Goal: Information Seeking & Learning: Learn about a topic

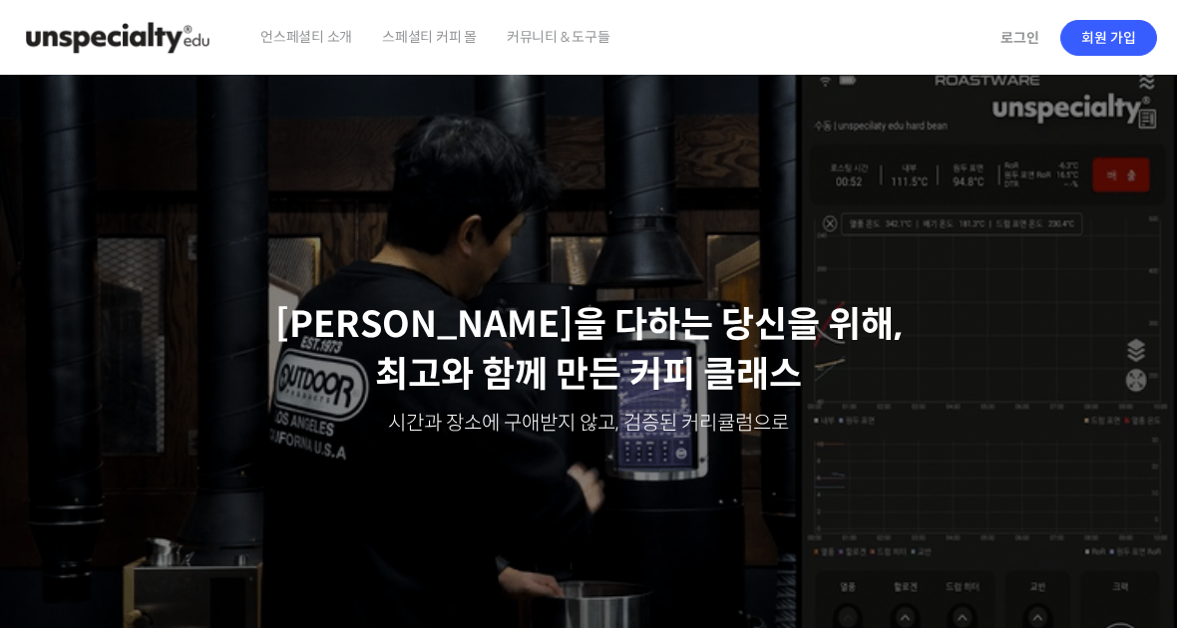
click at [1020, 39] on link "로그인" at bounding box center [1019, 38] width 63 height 46
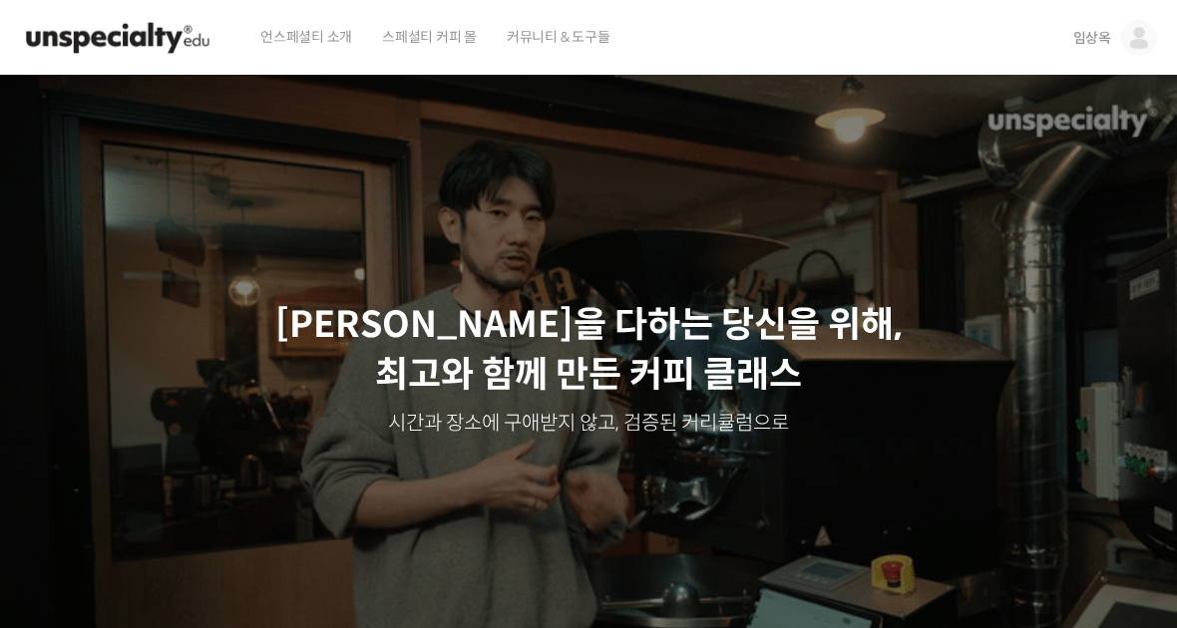
click at [150, 40] on img at bounding box center [117, 38] width 195 height 60
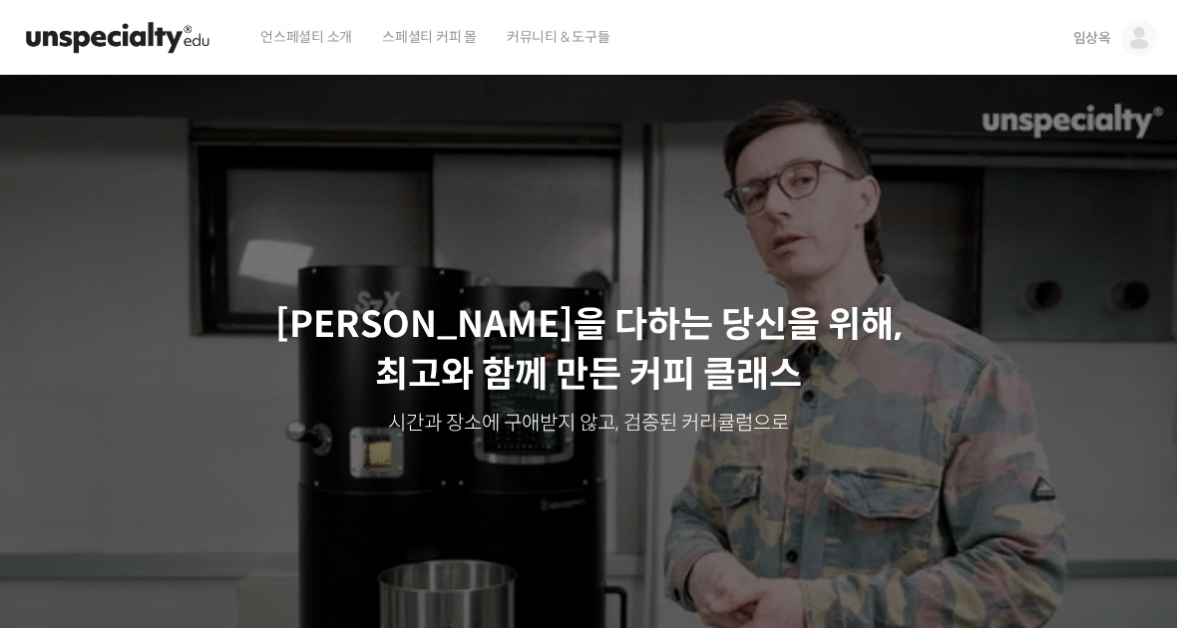
click at [323, 34] on span "언스페셜티 소개" at bounding box center [306, 37] width 92 height 76
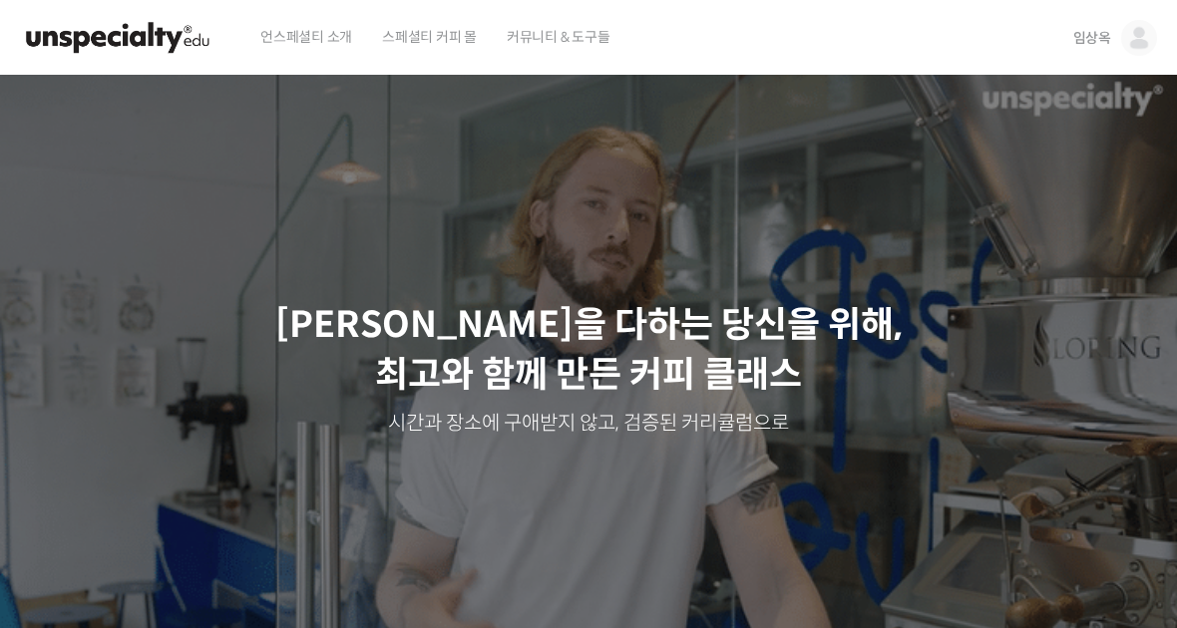
click at [1134, 44] on img at bounding box center [1139, 38] width 36 height 36
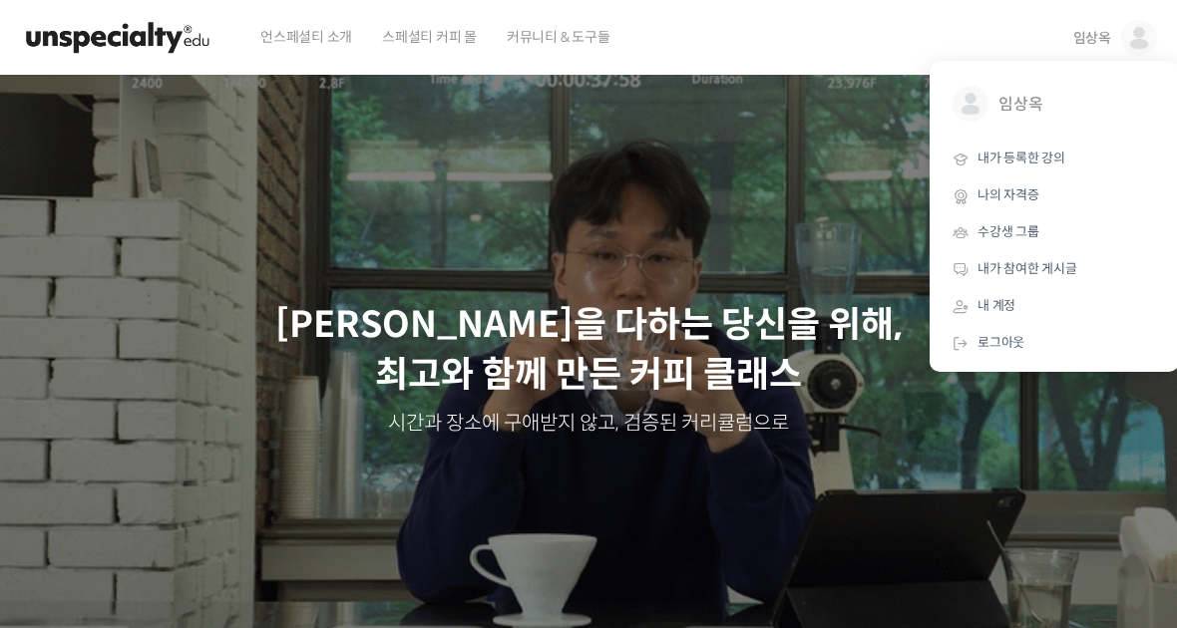
click at [1042, 150] on span "내가 등록한 강의" at bounding box center [1021, 158] width 88 height 17
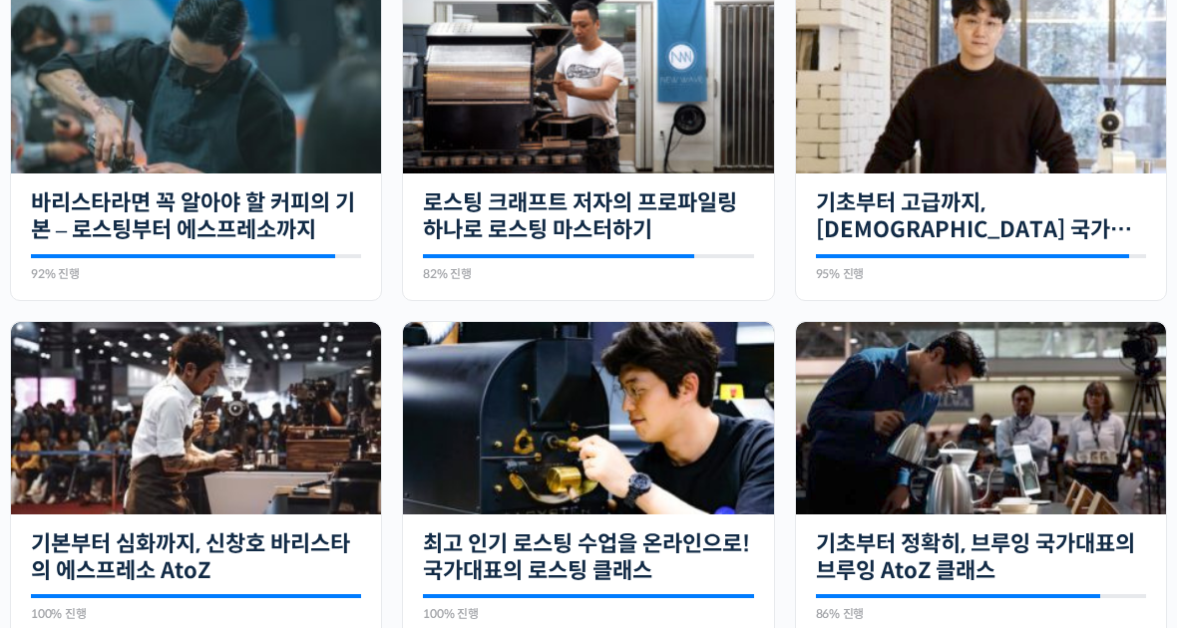
scroll to position [528, 0]
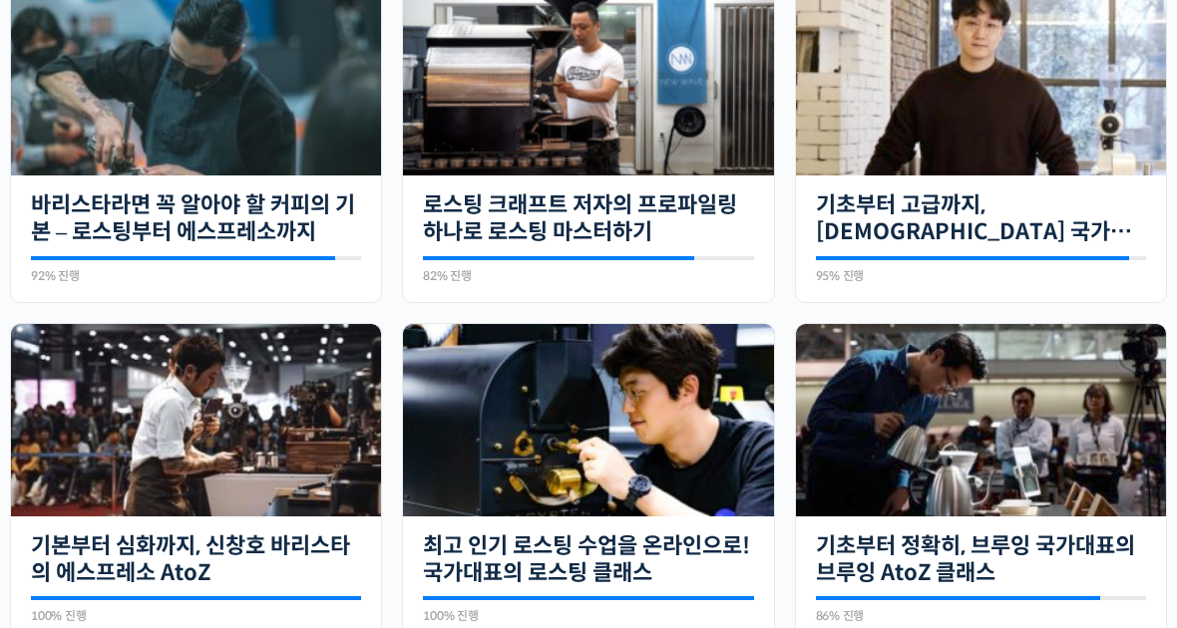
click at [592, 543] on link "최고 인기 로스팅 수업을 온라인으로! 국가대표의 로스팅 클래스" at bounding box center [588, 559] width 330 height 55
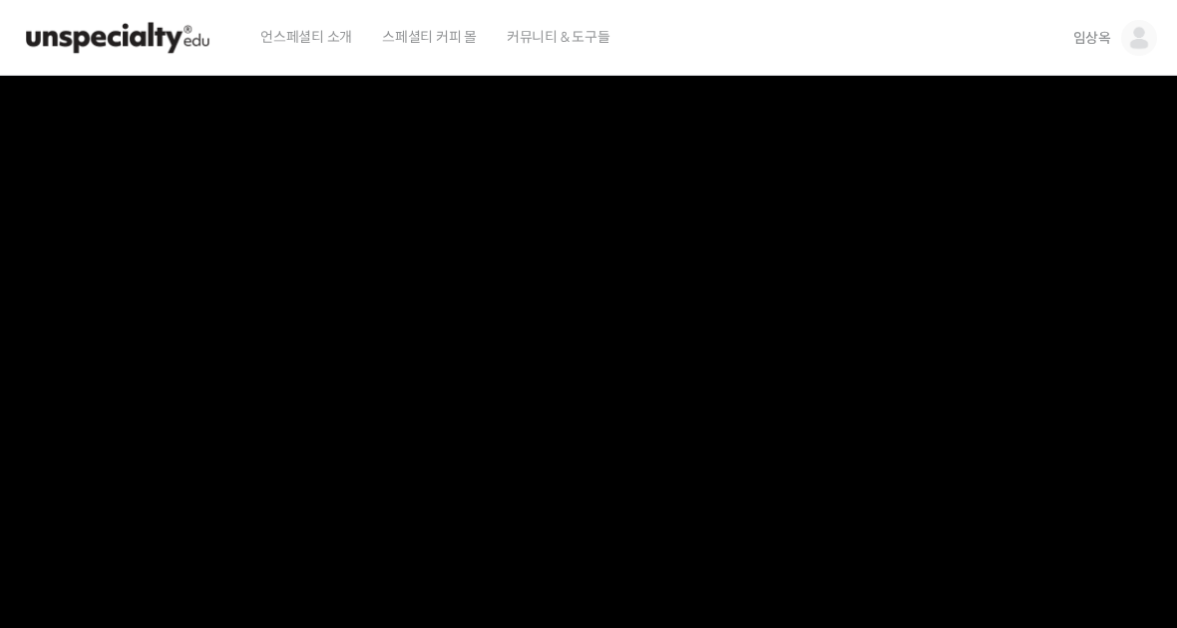
click at [974, 411] on video at bounding box center [588, 420] width 1177 height 688
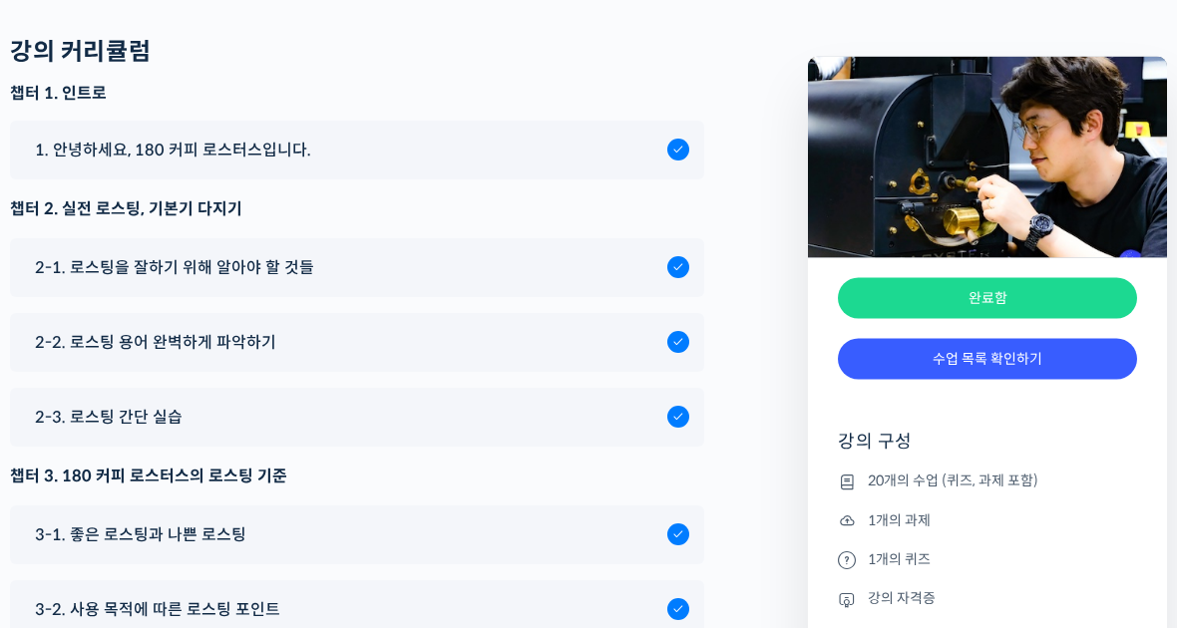
scroll to position [9417, 0]
click at [105, 281] on span "2-1. 로스팅을 잘하기 위해 알아야 할 것들" at bounding box center [174, 267] width 279 height 27
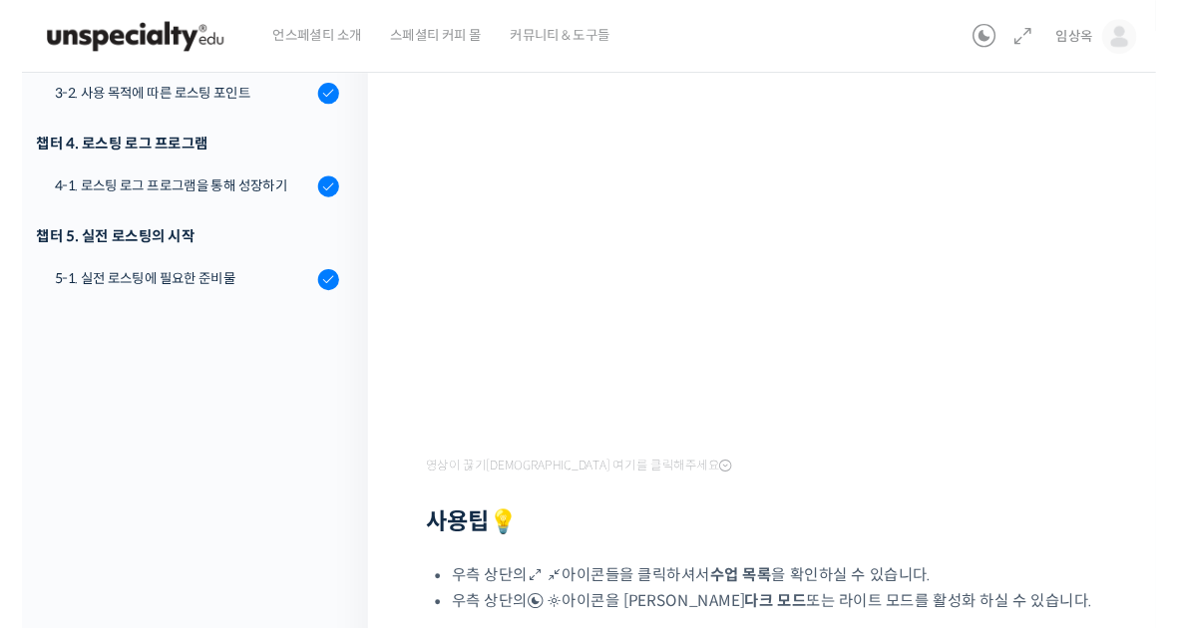
scroll to position [320, 0]
